Goal: Information Seeking & Learning: Learn about a topic

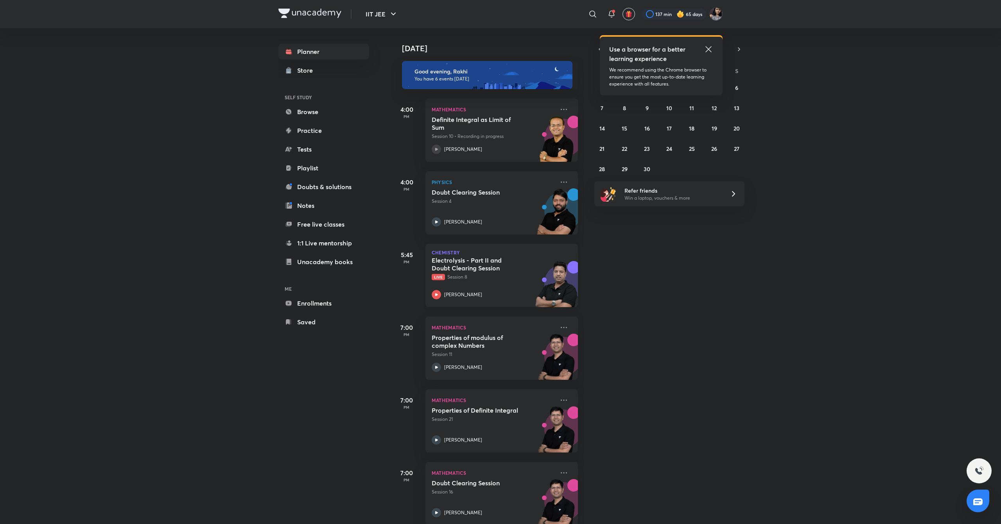
click at [438, 293] on icon at bounding box center [436, 294] width 9 height 9
